Goal: Check status: Check status

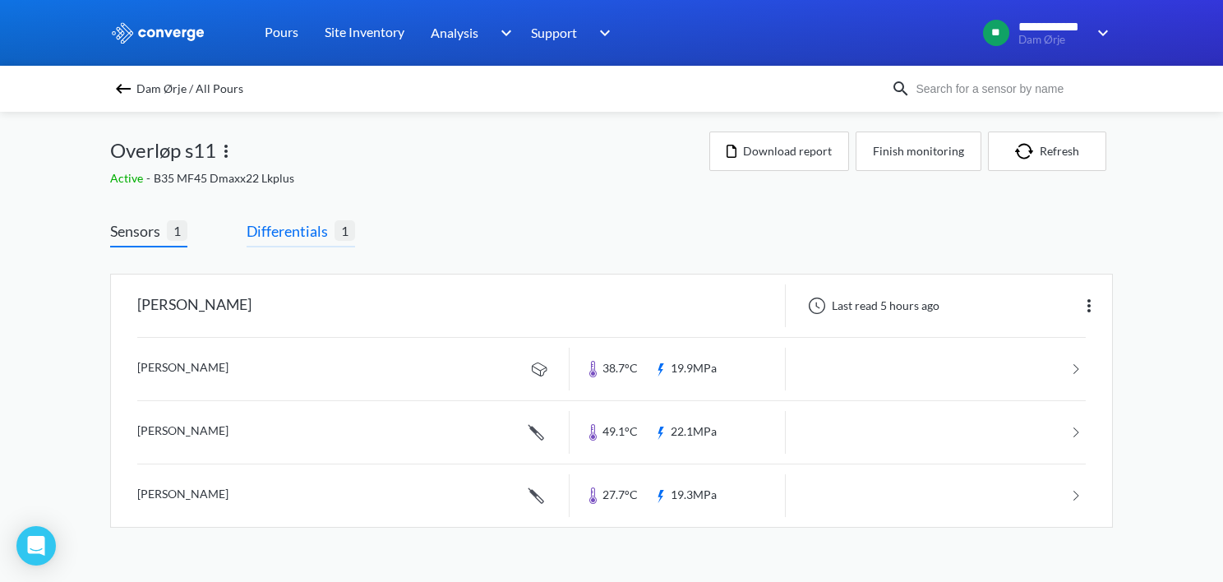
click at [295, 233] on span "Differentials" at bounding box center [291, 231] width 88 height 23
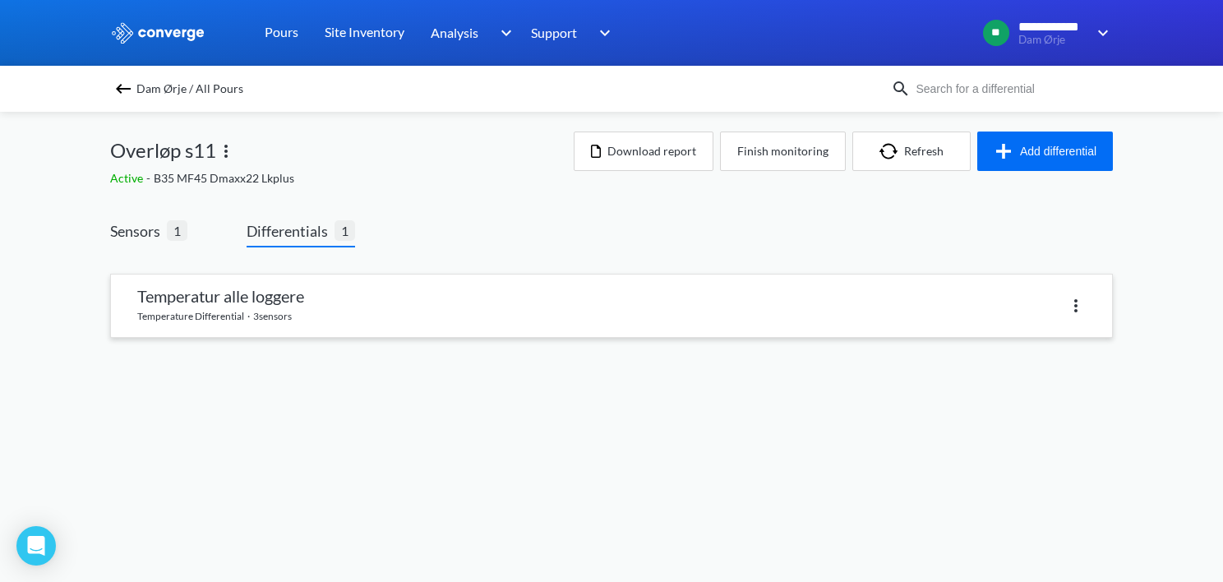
click at [405, 297] on link at bounding box center [611, 306] width 1001 height 62
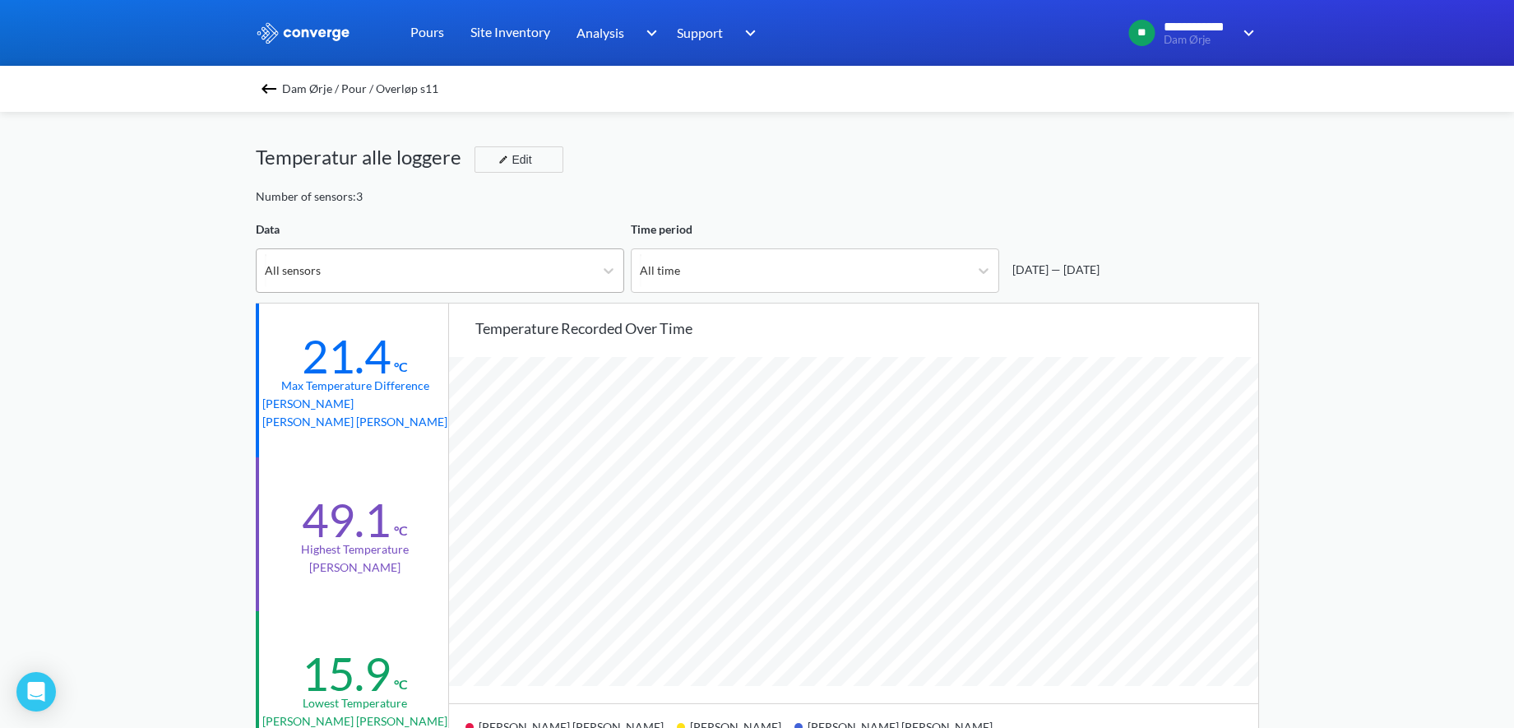
click at [561, 266] on div "All sensors" at bounding box center [424, 270] width 337 height 43
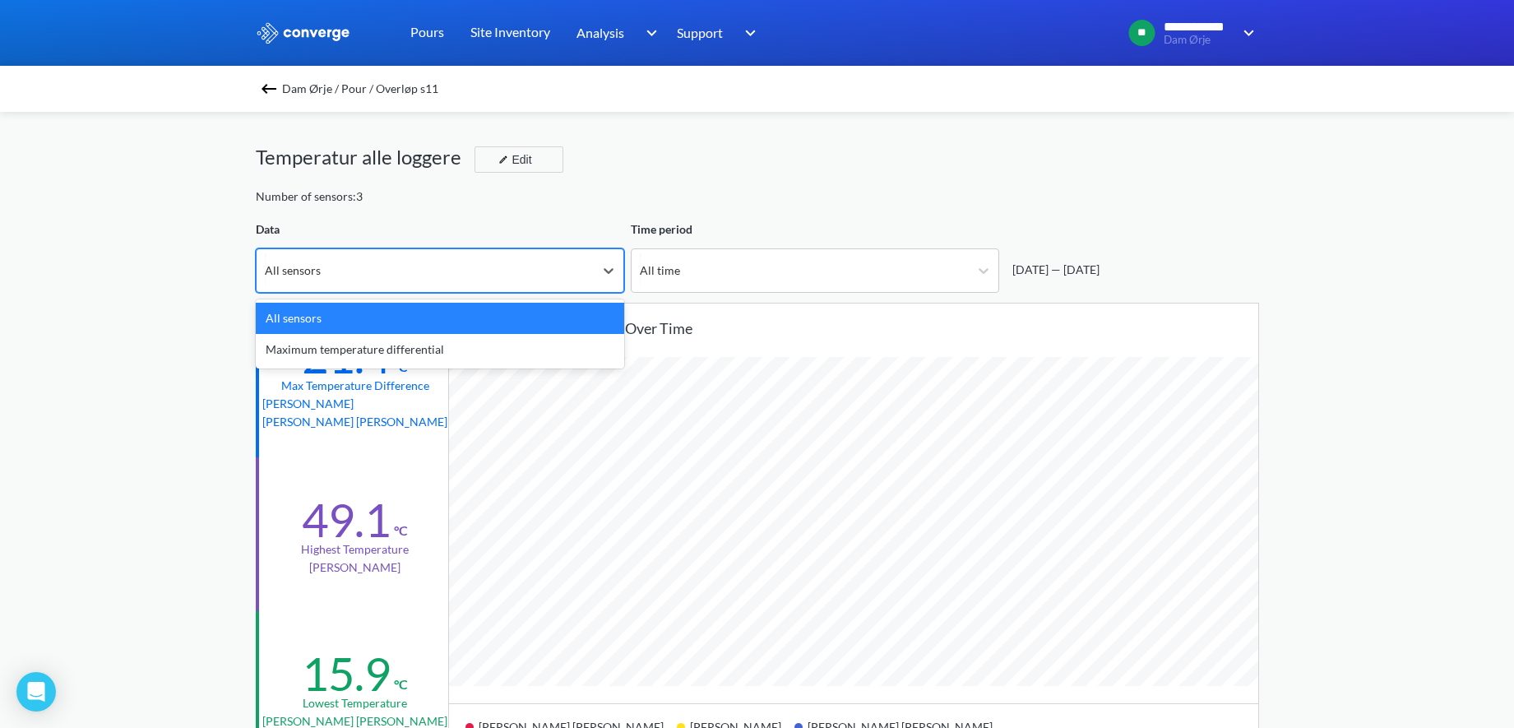
click at [566, 270] on div "All sensors" at bounding box center [424, 270] width 337 height 43
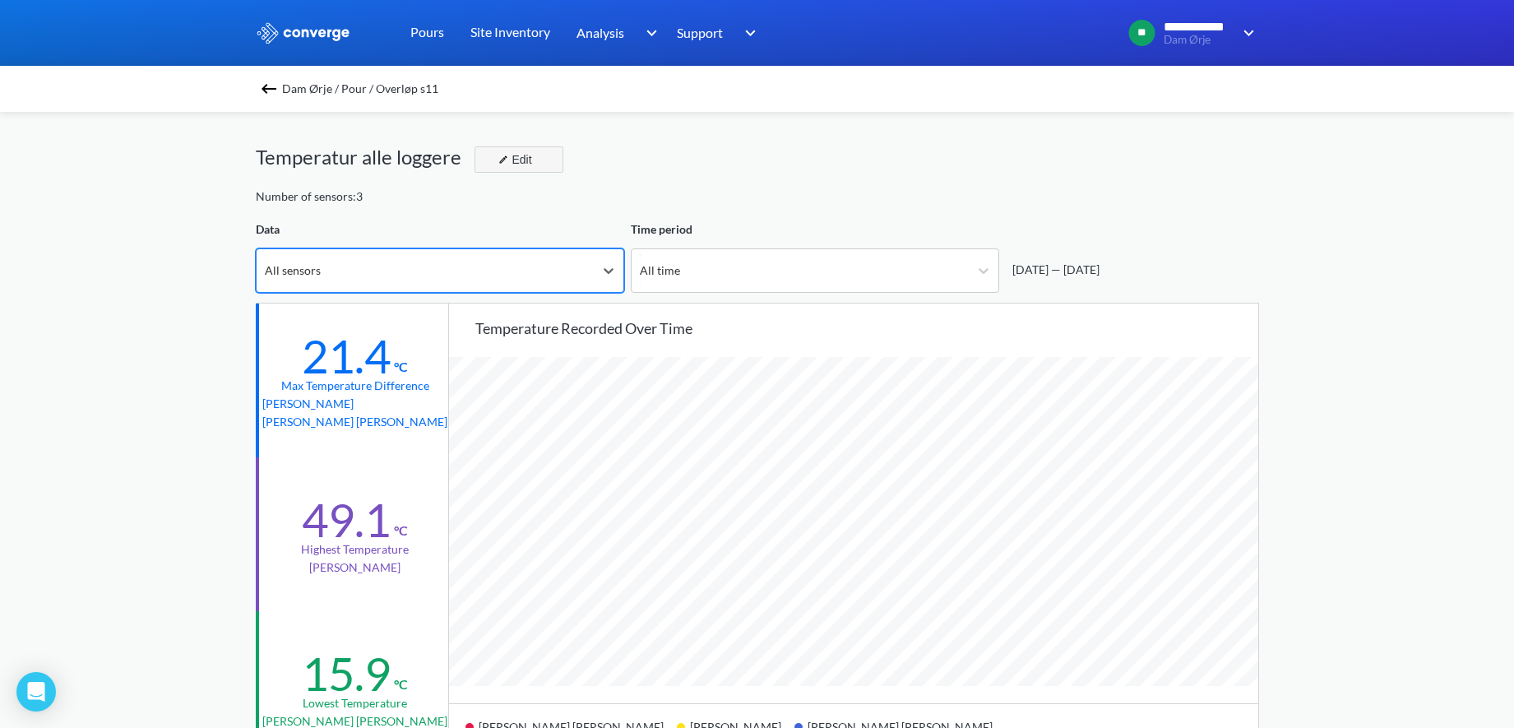
click at [534, 156] on button "Edit" at bounding box center [518, 159] width 89 height 26
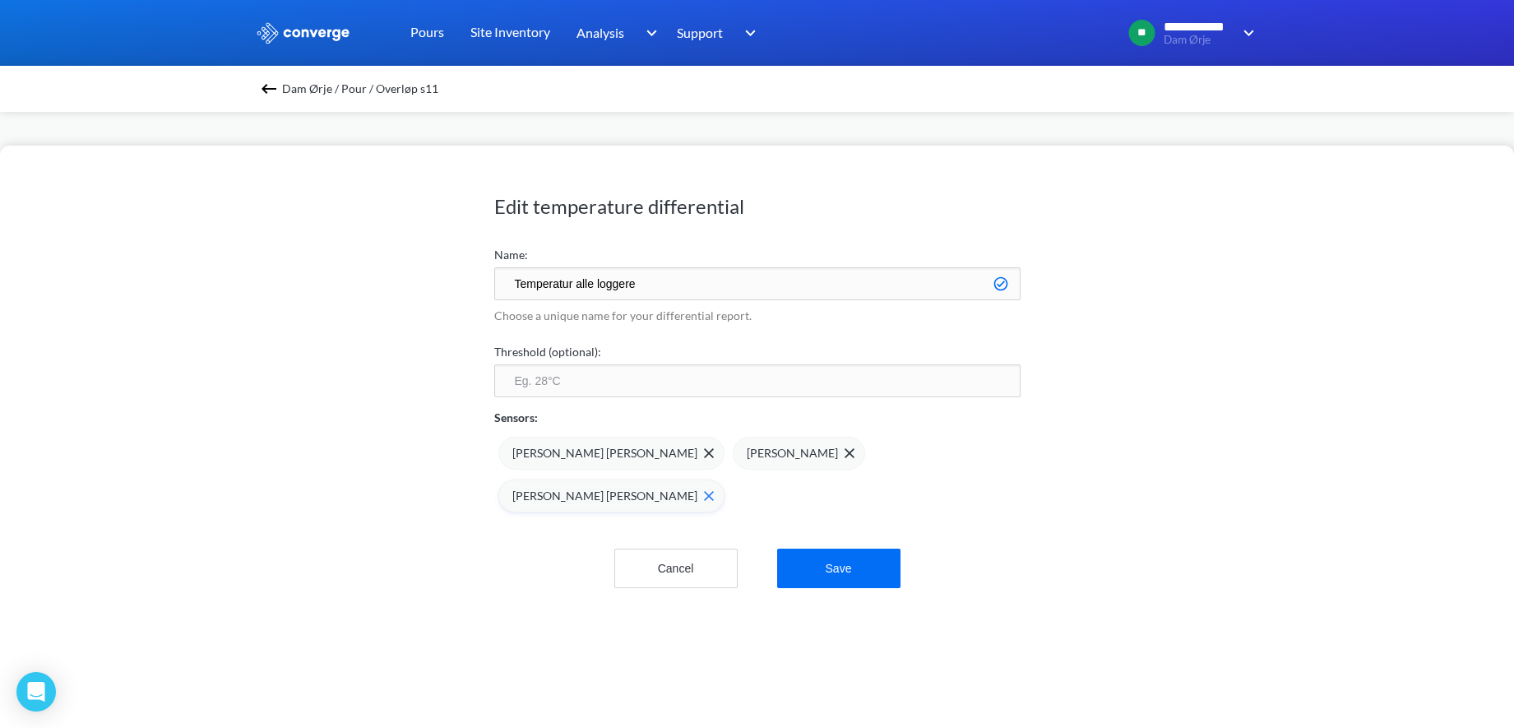
click at [714, 491] on img at bounding box center [709, 496] width 10 height 10
click at [838, 578] on button "Save" at bounding box center [838, 571] width 123 height 39
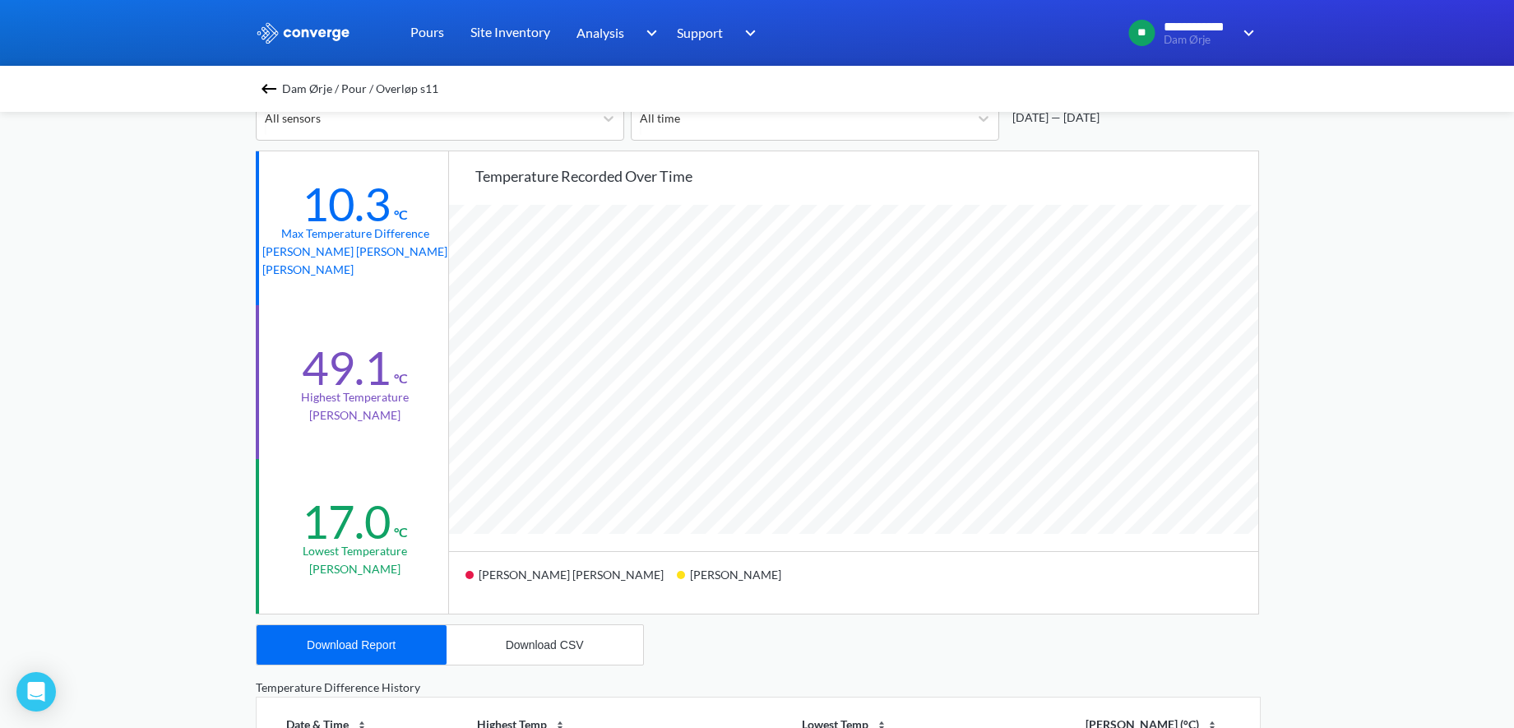
scroll to position [171, 0]
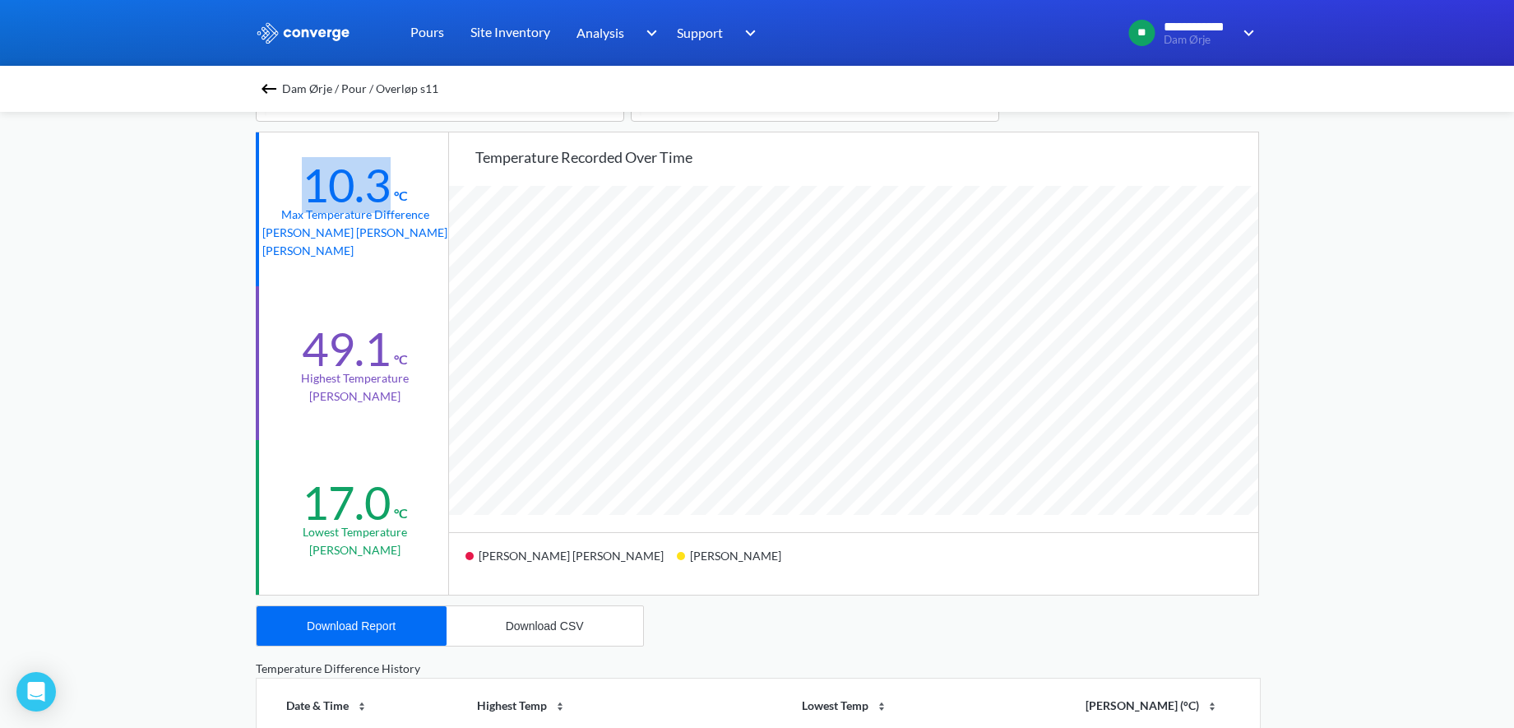
drag, startPoint x: 404, startPoint y: 182, endPoint x: 279, endPoint y: 169, distance: 125.6
click at [279, 169] on div "10.3 °C Max temperature difference [PERSON_NAME] [PERSON_NAME] [PERSON_NAME]" at bounding box center [354, 209] width 196 height 154
click at [276, 85] on img at bounding box center [269, 89] width 20 height 20
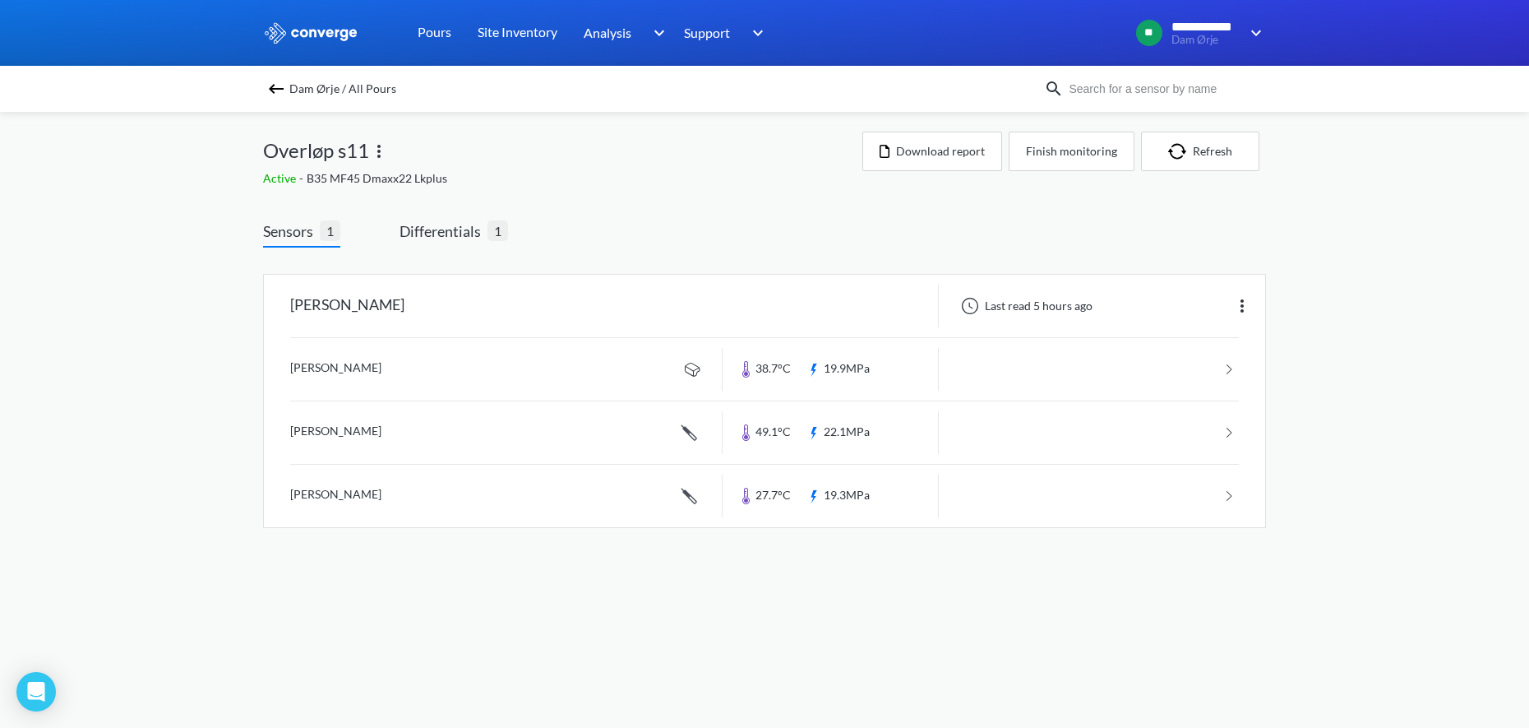
click at [277, 84] on img at bounding box center [276, 89] width 20 height 20
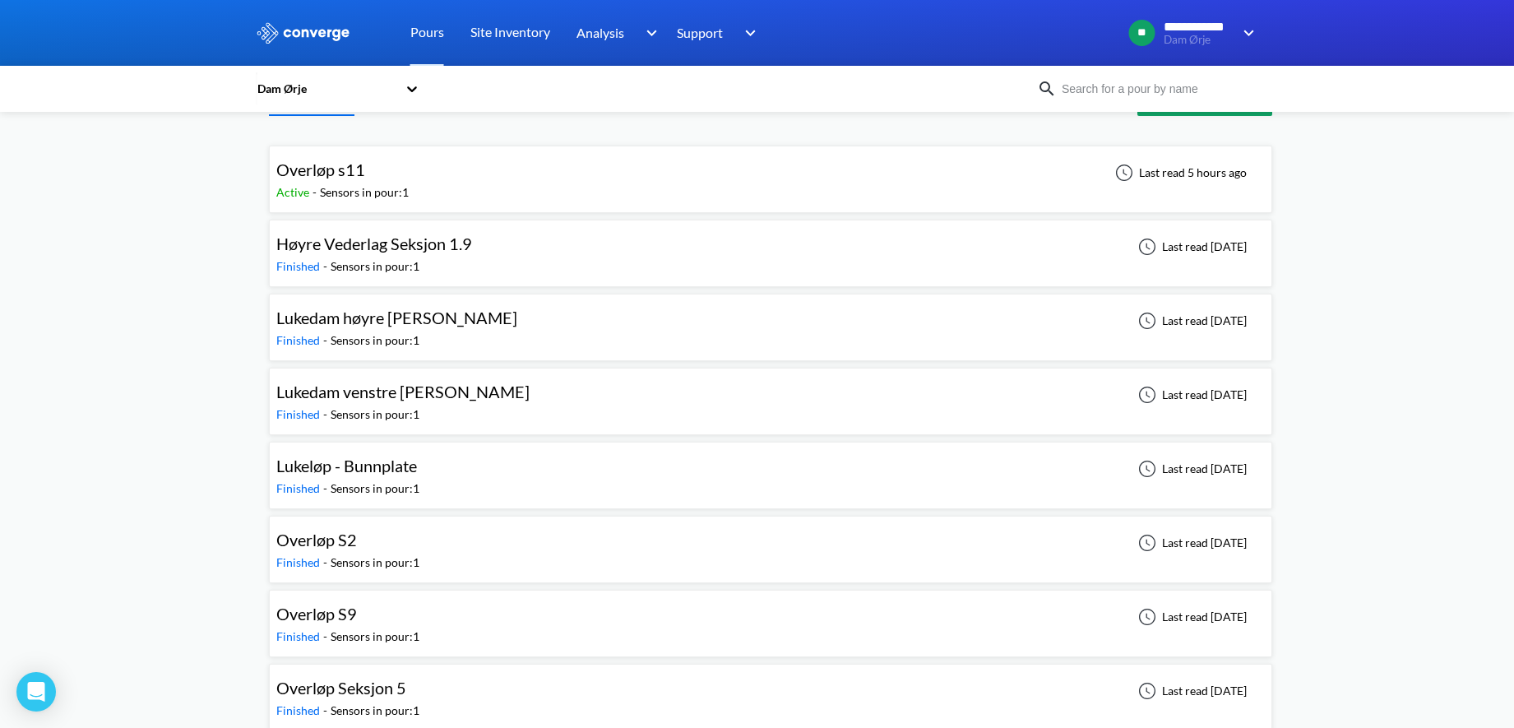
scroll to position [72, 0]
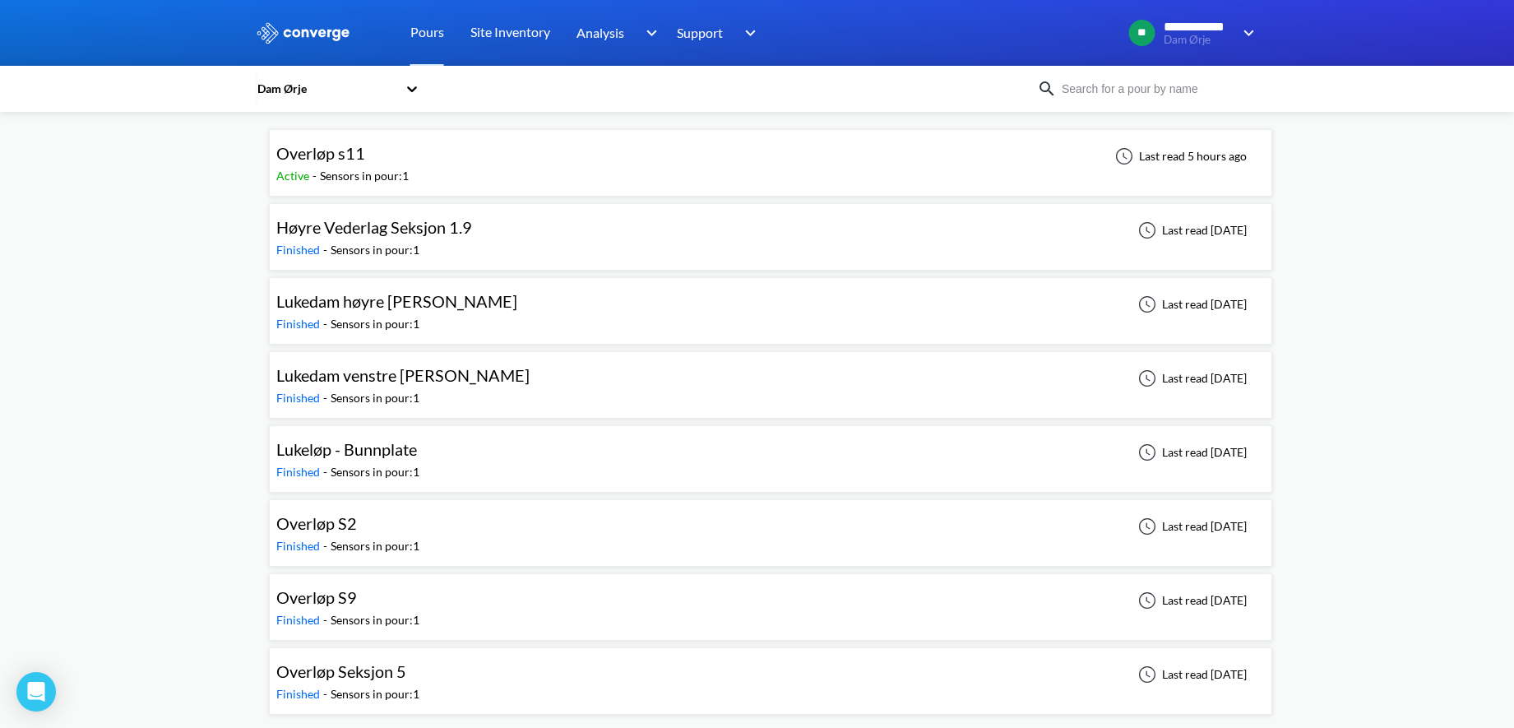
click at [387, 581] on div "Overløp S9" at bounding box center [347, 597] width 143 height 25
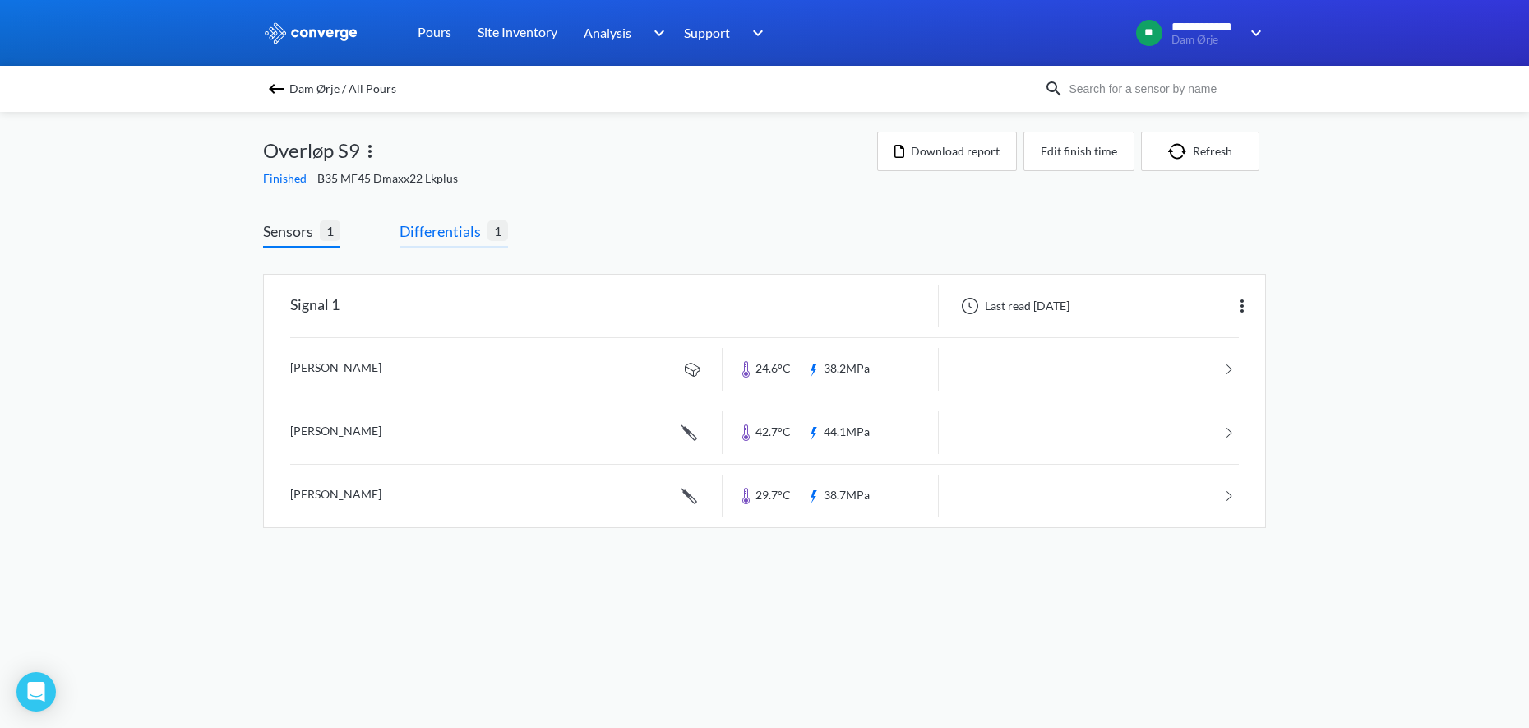
click at [456, 231] on span "Differentials" at bounding box center [444, 231] width 88 height 23
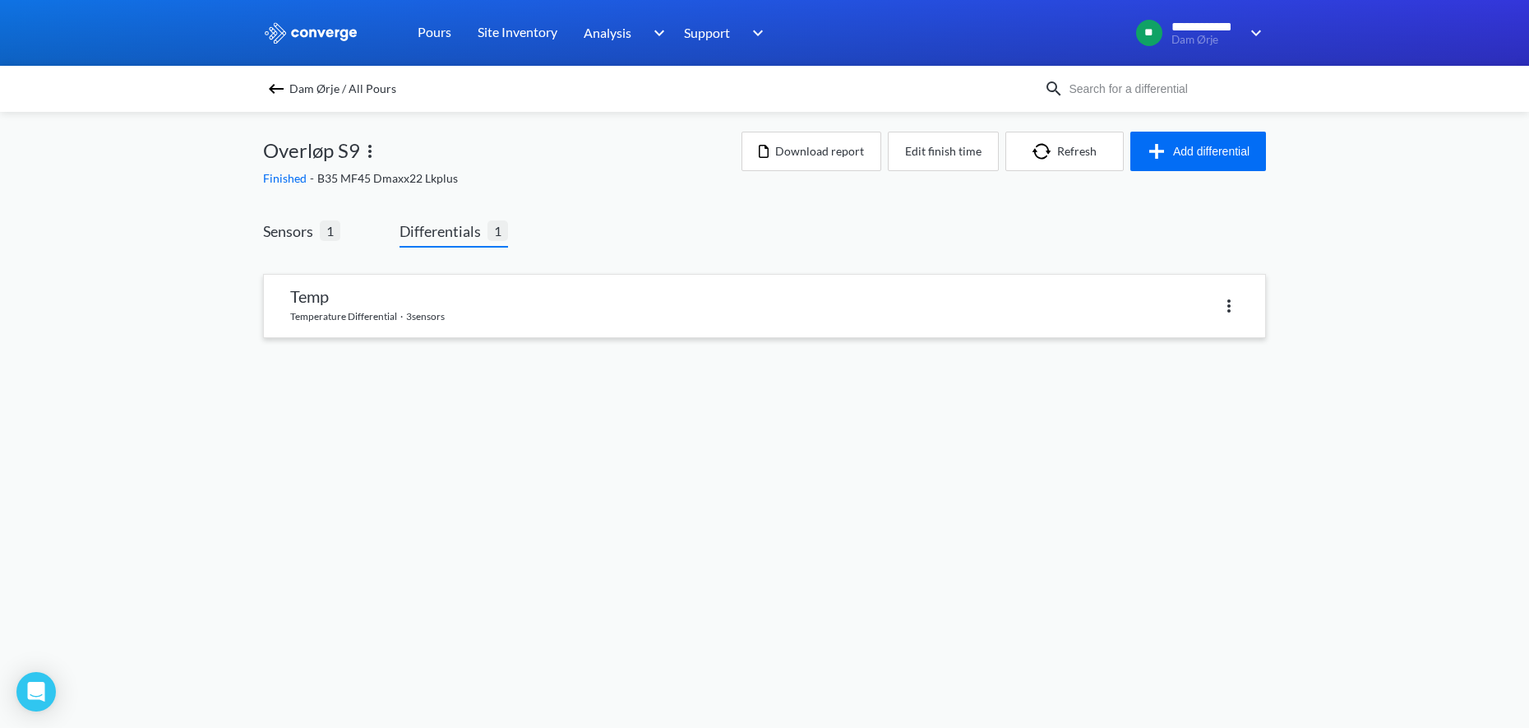
click at [471, 306] on link at bounding box center [764, 306] width 1001 height 62
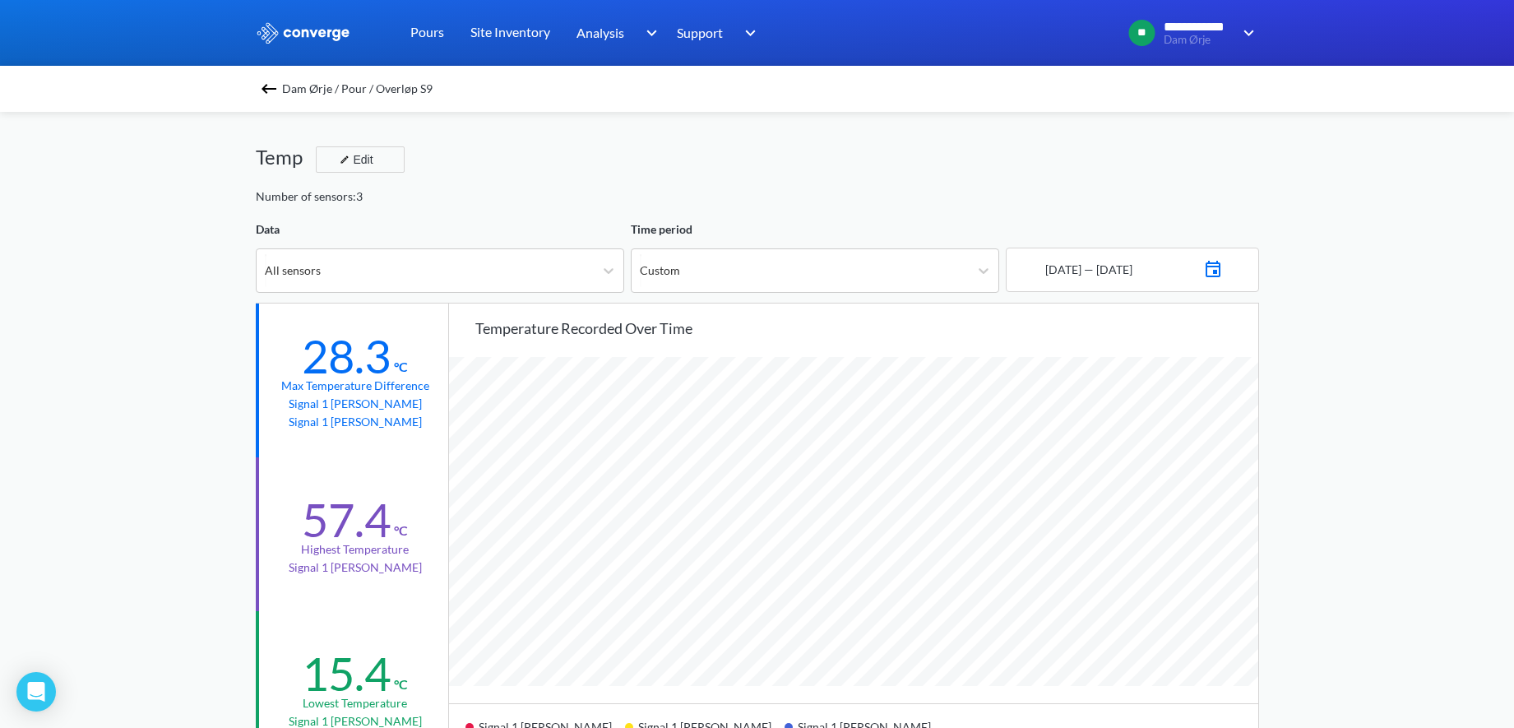
scroll to position [171, 0]
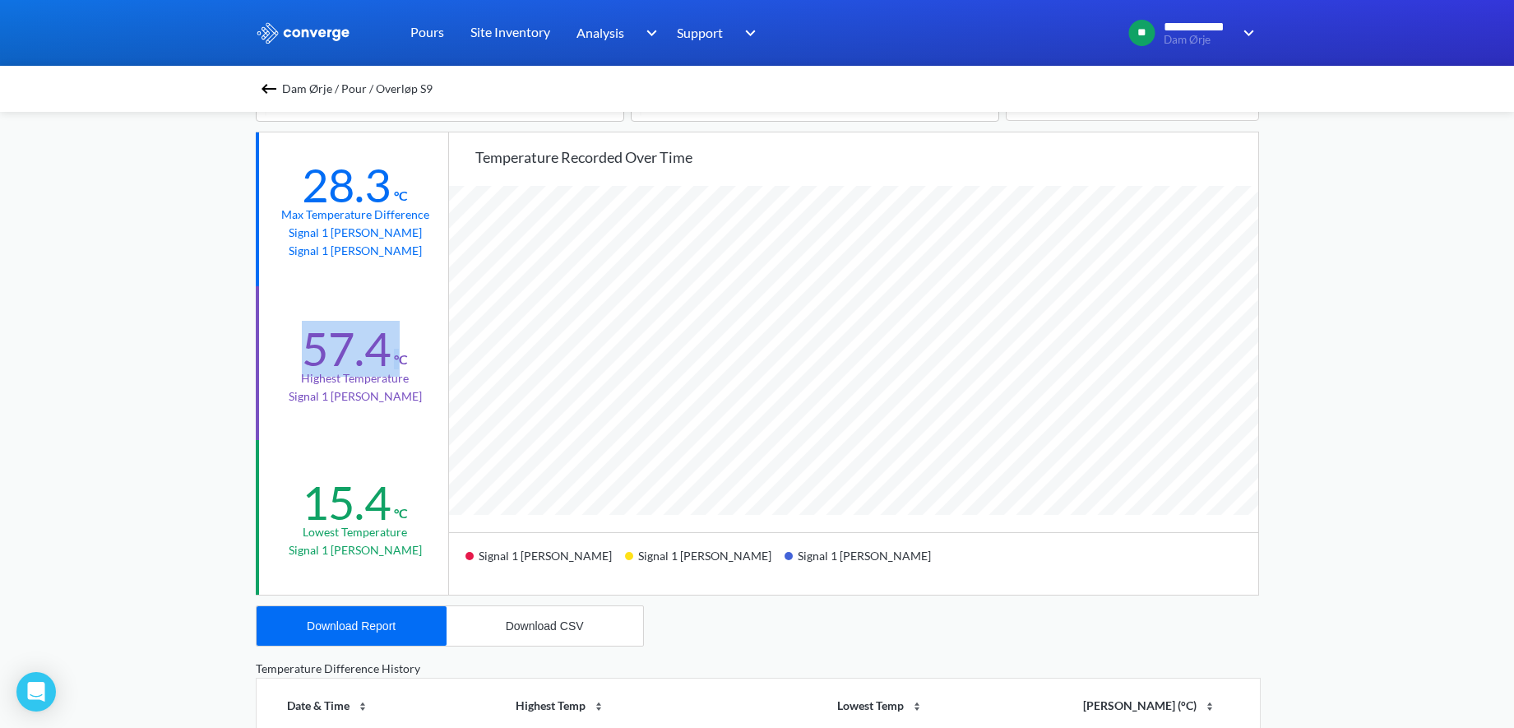
drag, startPoint x: 393, startPoint y: 343, endPoint x: 292, endPoint y: 346, distance: 101.2
click at [292, 346] on div "57.4 °C Highest temperature Signal 1 [PERSON_NAME]" at bounding box center [354, 363] width 196 height 154
drag, startPoint x: 292, startPoint y: 346, endPoint x: 401, endPoint y: 423, distance: 133.9
click at [401, 423] on div "57.4 °C Highest temperature Signal 1 [PERSON_NAME]" at bounding box center [354, 363] width 196 height 154
click at [277, 90] on img at bounding box center [269, 89] width 20 height 20
